Goal: Task Accomplishment & Management: Use online tool/utility

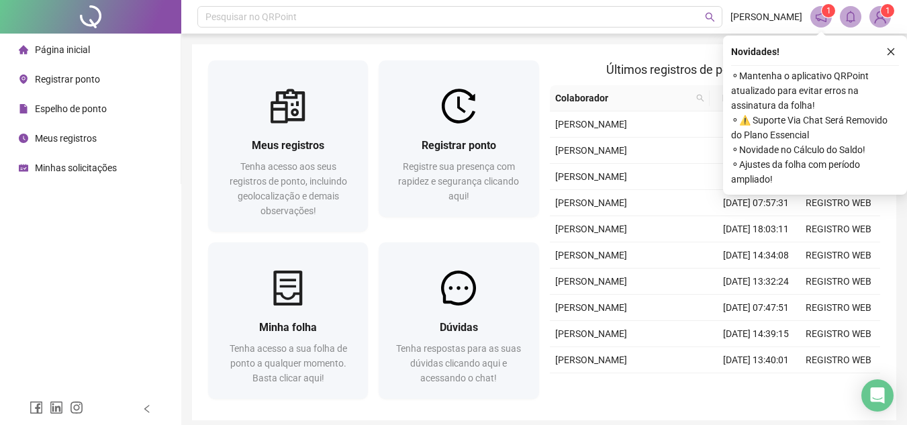
click at [57, 79] on span "Registrar ponto" at bounding box center [67, 79] width 65 height 11
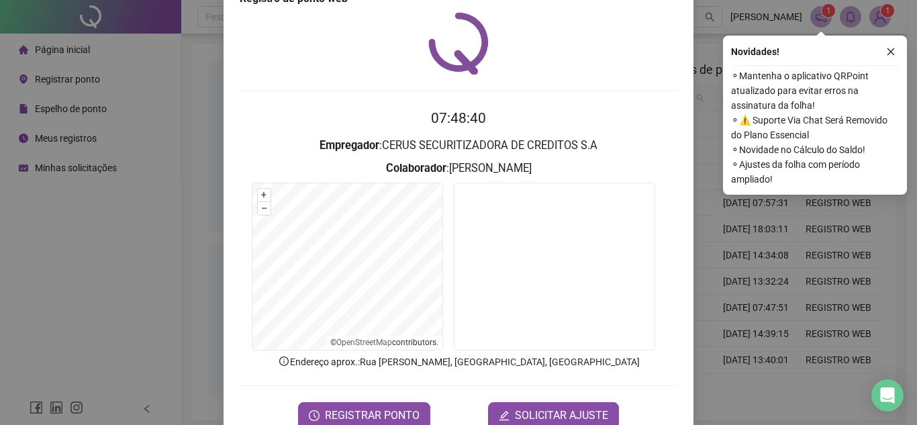
scroll to position [70, 0]
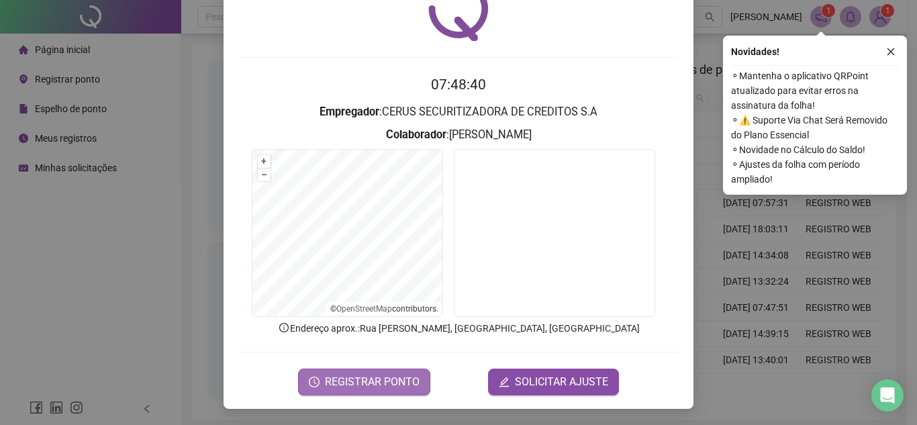
click at [362, 382] on span "REGISTRAR PONTO" at bounding box center [372, 382] width 95 height 16
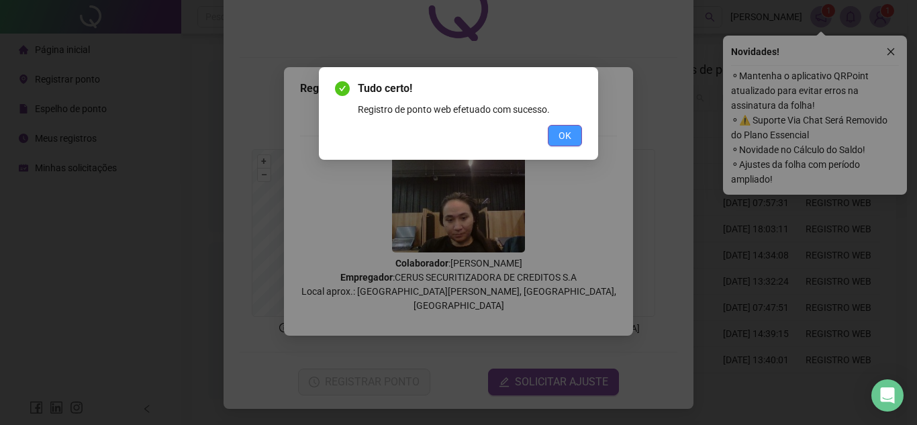
click at [566, 136] on span "OK" at bounding box center [564, 135] width 13 height 15
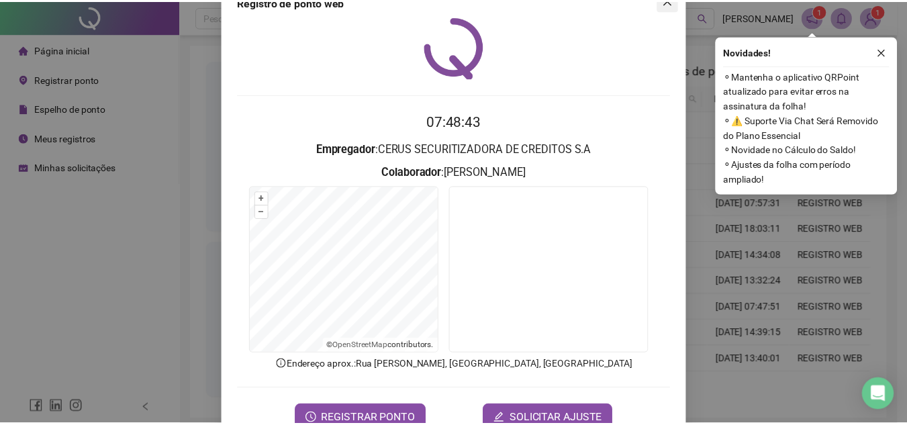
scroll to position [0, 0]
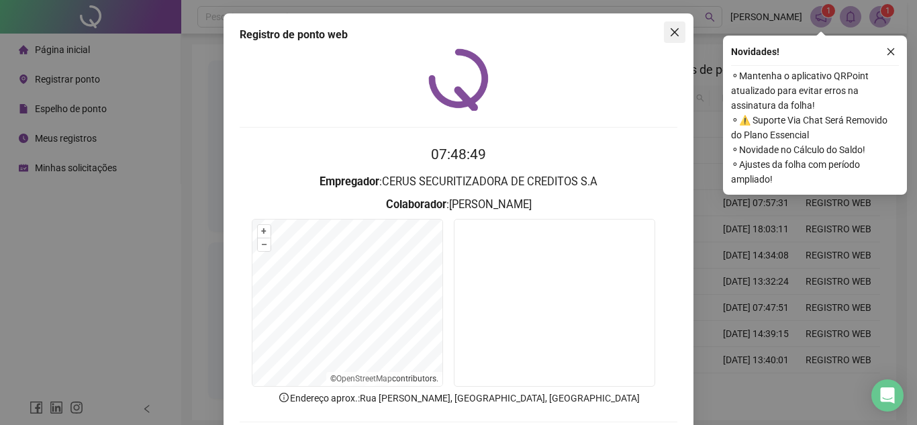
click at [668, 25] on button "Close" at bounding box center [674, 31] width 21 height 21
